Goal: Information Seeking & Learning: Learn about a topic

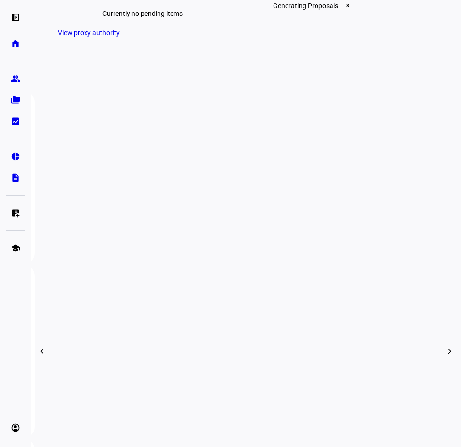
scroll to position [335, 0]
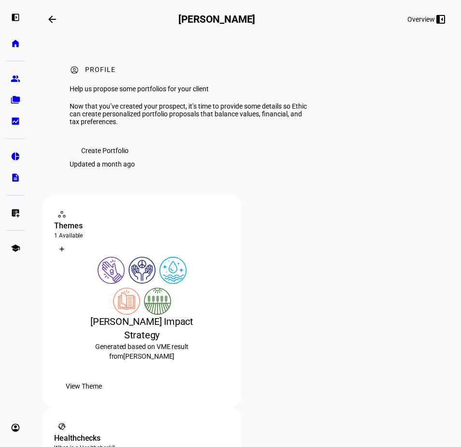
click at [229, 433] on div "Healthchecks" at bounding box center [141, 439] width 175 height 12
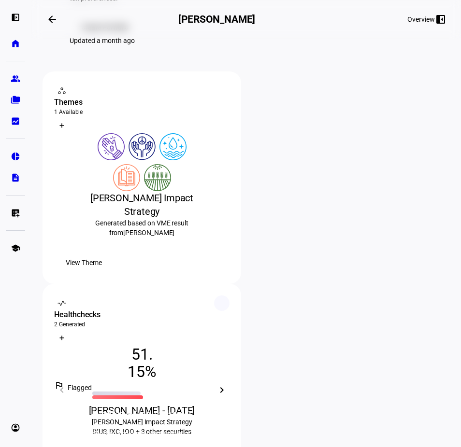
scroll to position [93, 0]
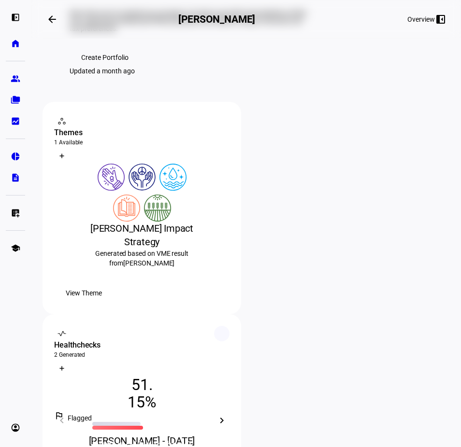
click at [171, 363] on icon at bounding box center [142, 392] width 58 height 58
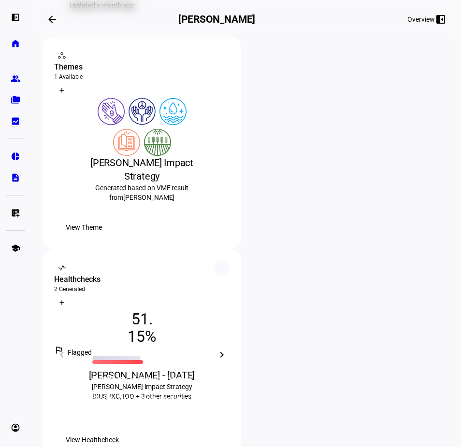
scroll to position [179, 0]
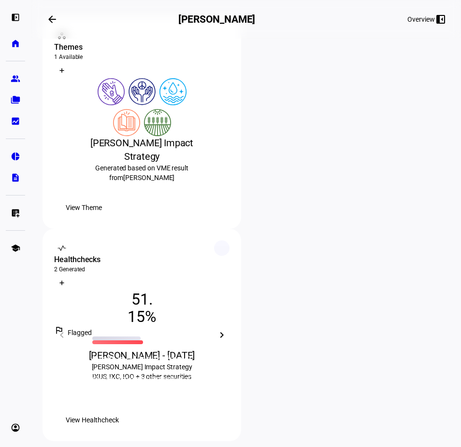
click at [226, 374] on p "Healthchecks help you diagnose the level of alignment between the prospect’s ho…" at bounding box center [142, 383] width 168 height 19
click at [241, 262] on eth-card-help-content "What is a Healthcheck? Healthchecks help you diagnose the level of alignment be…" at bounding box center [142, 335] width 199 height 146
click at [241, 229] on div "What is a Healthcheck? Healthchecks help you diagnose the level of alignment be…" at bounding box center [142, 335] width 199 height 213
click at [229, 241] on div at bounding box center [221, 248] width 15 height 15
click at [119, 411] on span "View Healthcheck" at bounding box center [92, 420] width 53 height 19
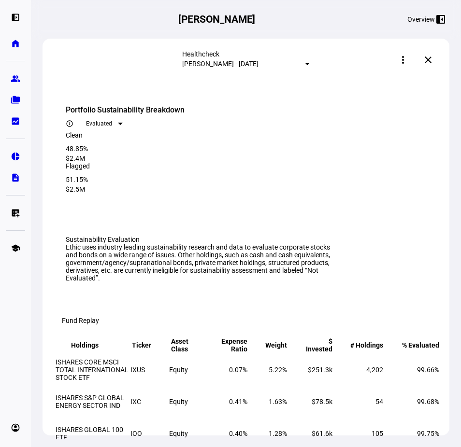
scroll to position [882, 0]
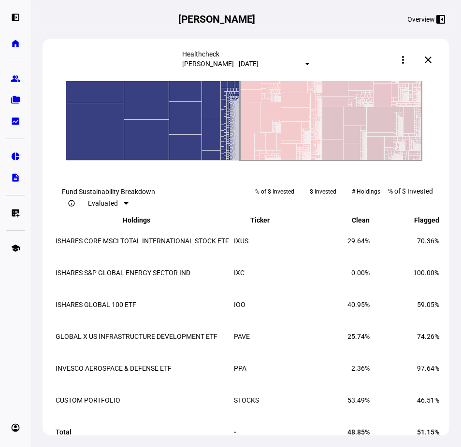
drag, startPoint x: 339, startPoint y: 270, endPoint x: 352, endPoint y: 285, distance: 19.5
click at [352, 161] on icon "Created with Highcharts 9.1.2 Clean ​ Clean Flagged ​ Flagged" at bounding box center [244, 64] width 356 height 193
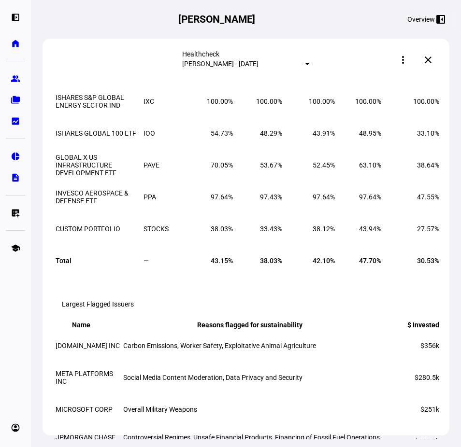
scroll to position [1388, 0]
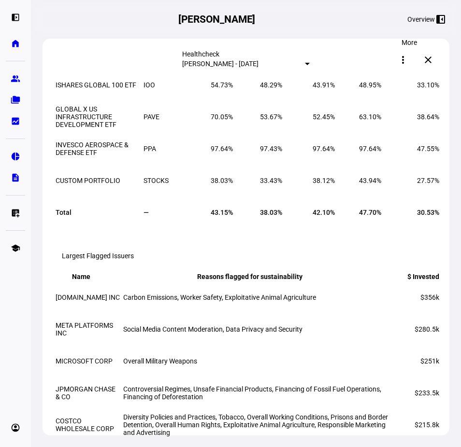
click at [408, 60] on mat-icon "more_vert" at bounding box center [403, 60] width 12 height 12
click at [389, 105] on span "View PDF" at bounding box center [396, 109] width 28 height 8
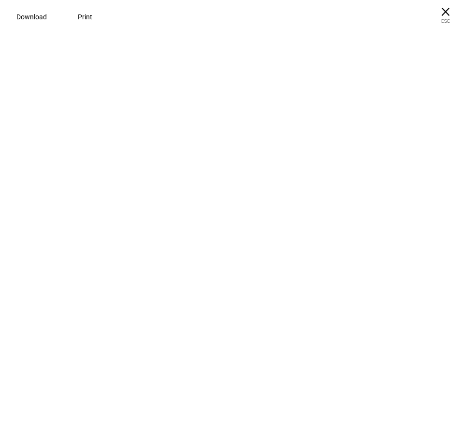
click at [38, 20] on div "Download Print" at bounding box center [230, 17] width 461 height 34
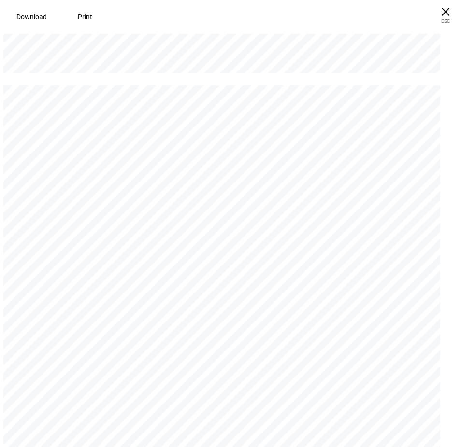
scroll to position [502, 0]
click at [43, 22] on span at bounding box center [32, 16] width 54 height 23
click at [446, 14] on span "× ESC" at bounding box center [445, 15] width 31 height 31
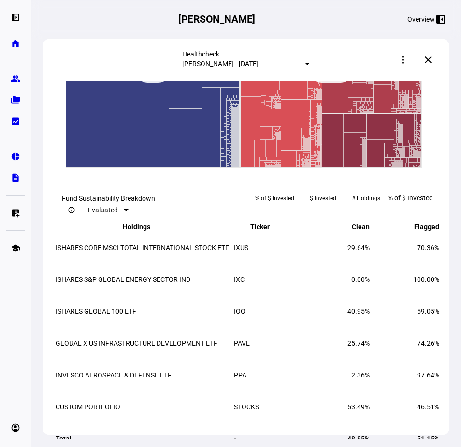
scroll to position [883, 0]
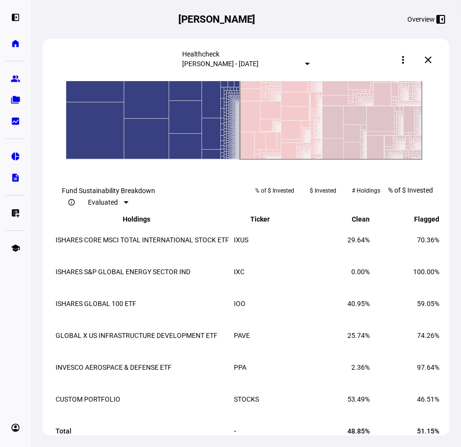
click at [321, 68] on text "Flagged ​ Flagged" at bounding box center [331, 62] width 28 height 9
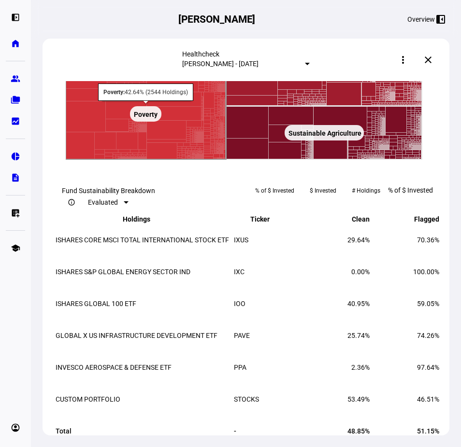
click at [148, 122] on rect at bounding box center [145, 113] width 31 height 15
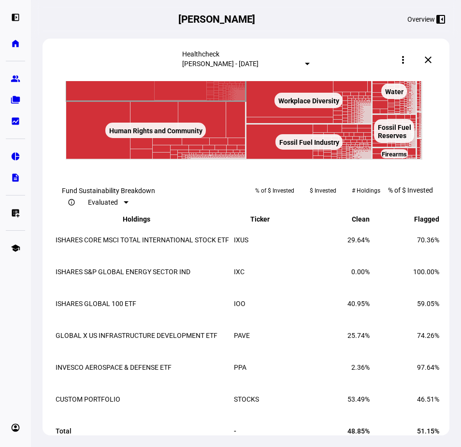
click at [148, 73] on text "Working Conditions ​ Working Conditions" at bounding box center [156, 69] width 60 height 8
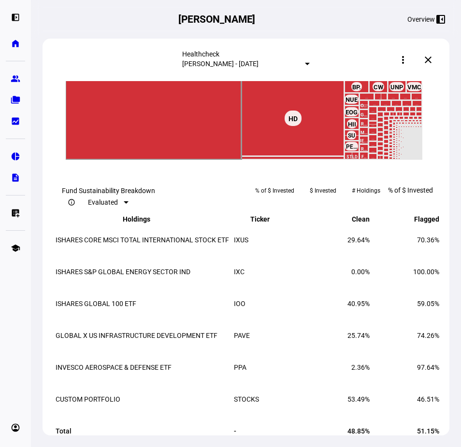
click at [144, 68] on text "AMZN ​ AMZN" at bounding box center [152, 64] width 19 height 8
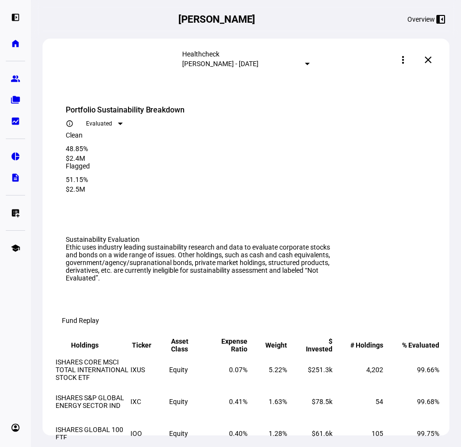
scroll to position [883, 0]
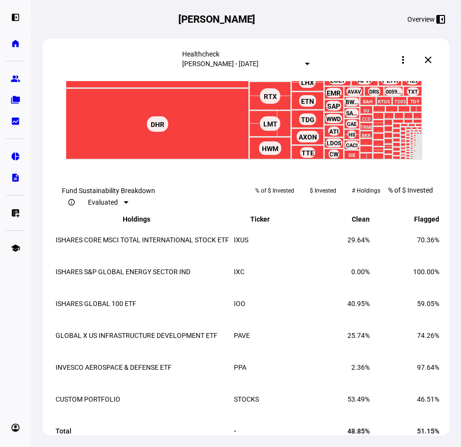
click at [416, 13] on text "BA ​ BA" at bounding box center [413, 9] width 9 height 8
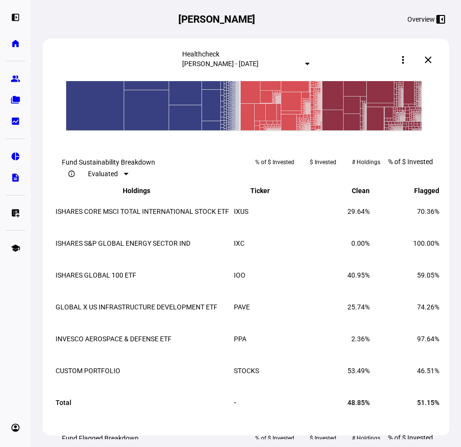
scroll to position [910, 0]
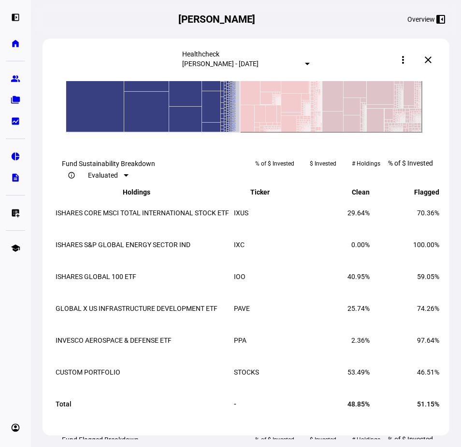
click at [338, 41] on text "Flagged ​ Flagged" at bounding box center [331, 35] width 28 height 9
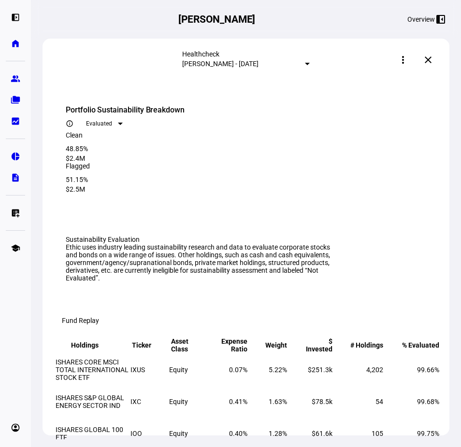
scroll to position [910, 0]
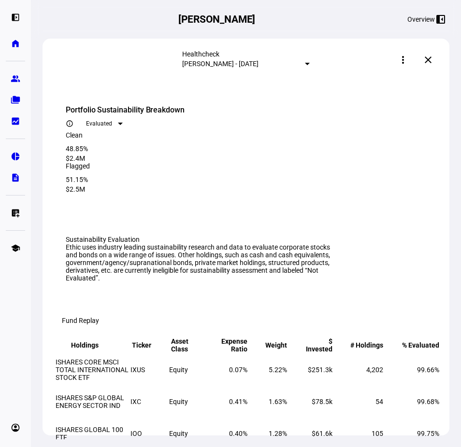
scroll to position [922, 0]
